Goal: Information Seeking & Learning: Learn about a topic

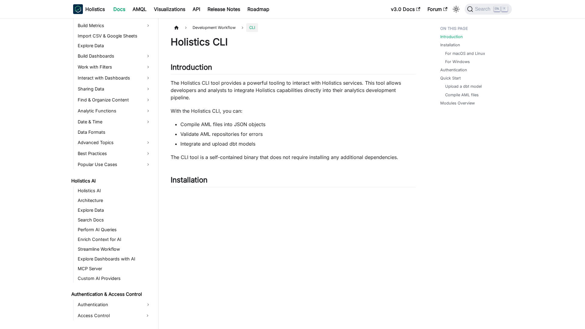
scroll to position [311, 0]
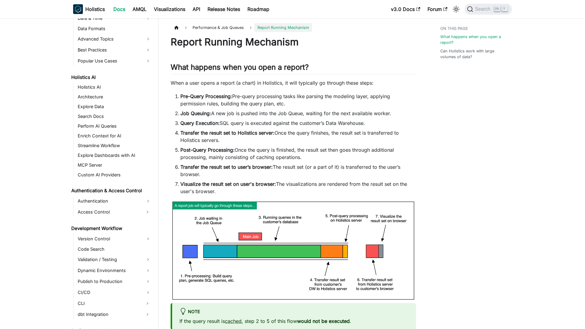
scroll to position [349, 0]
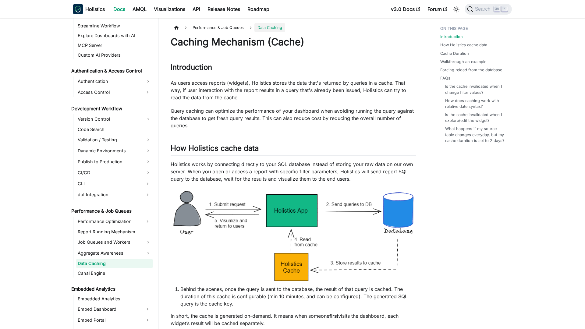
scroll to position [380, 0]
